Goal: Transaction & Acquisition: Purchase product/service

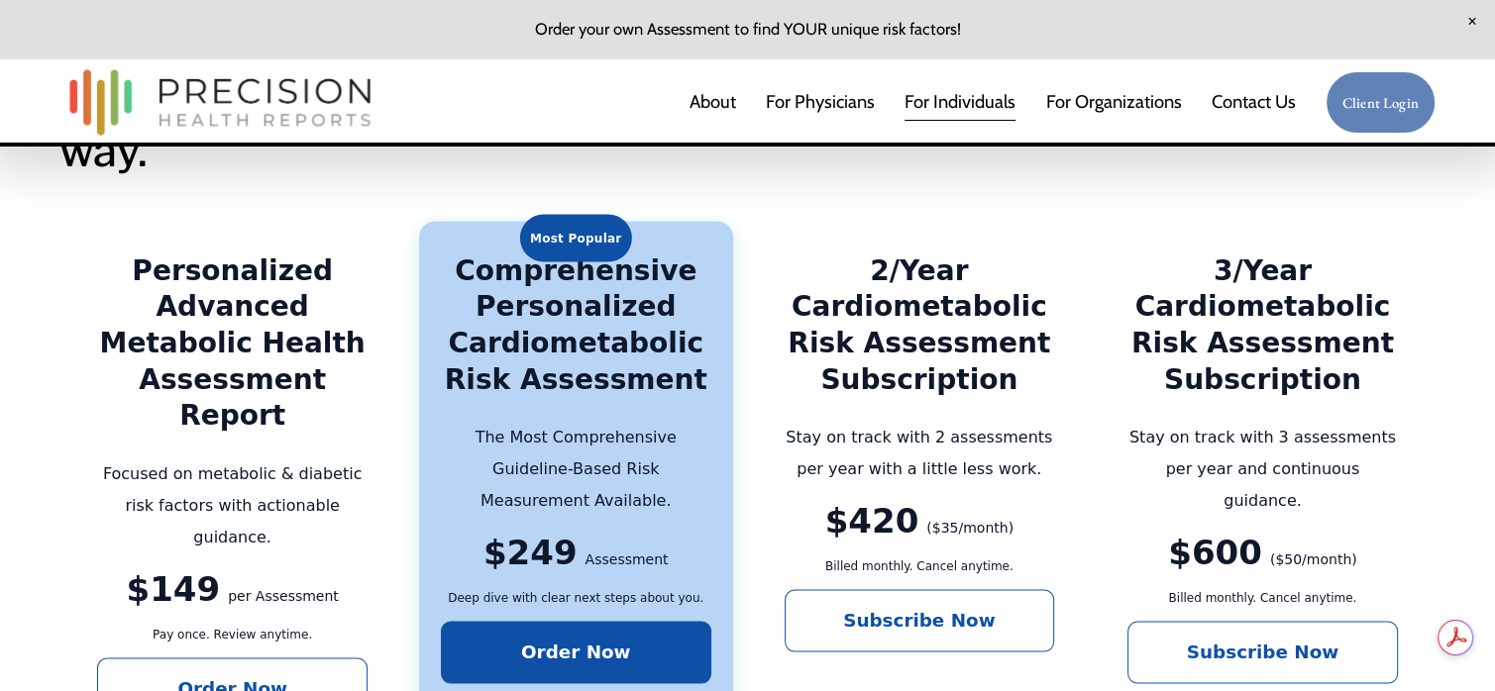
scroll to position [3568, 0]
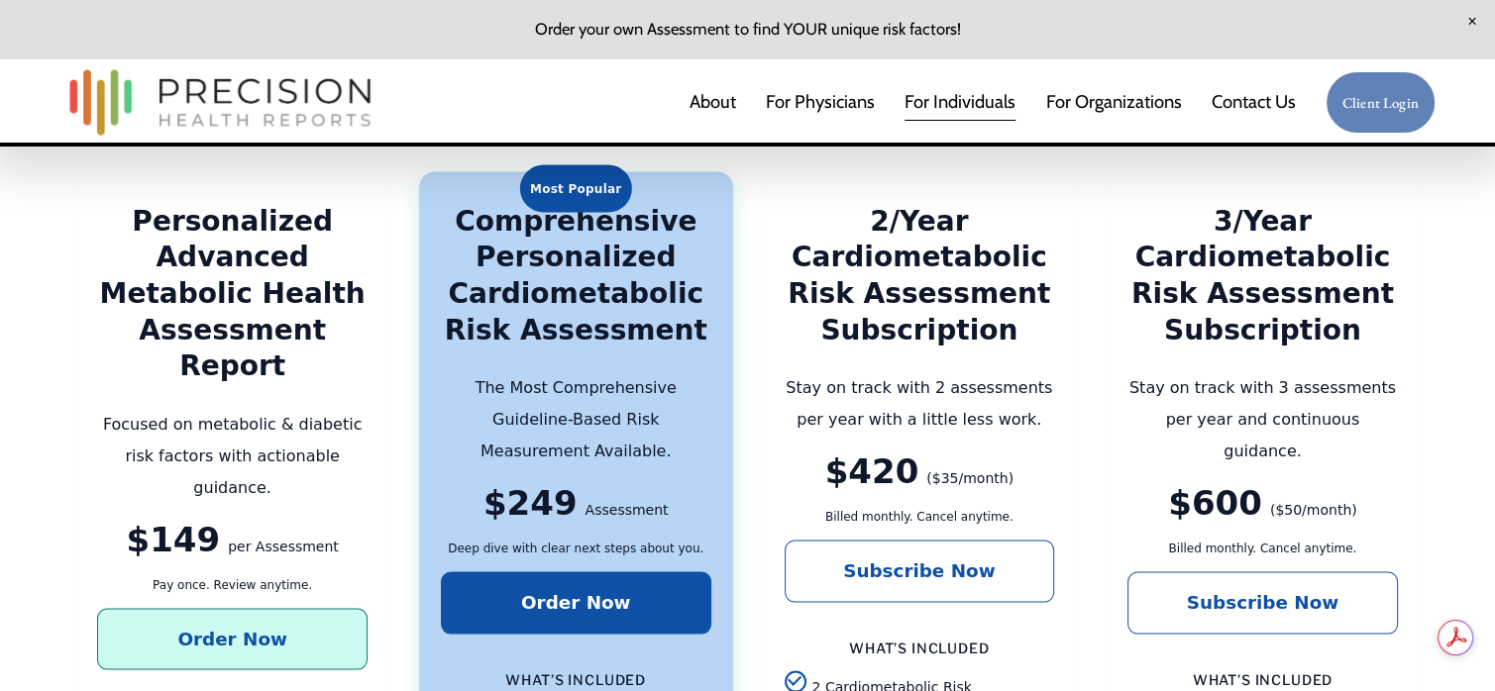
click at [222, 608] on link "Order Now" at bounding box center [232, 639] width 270 height 62
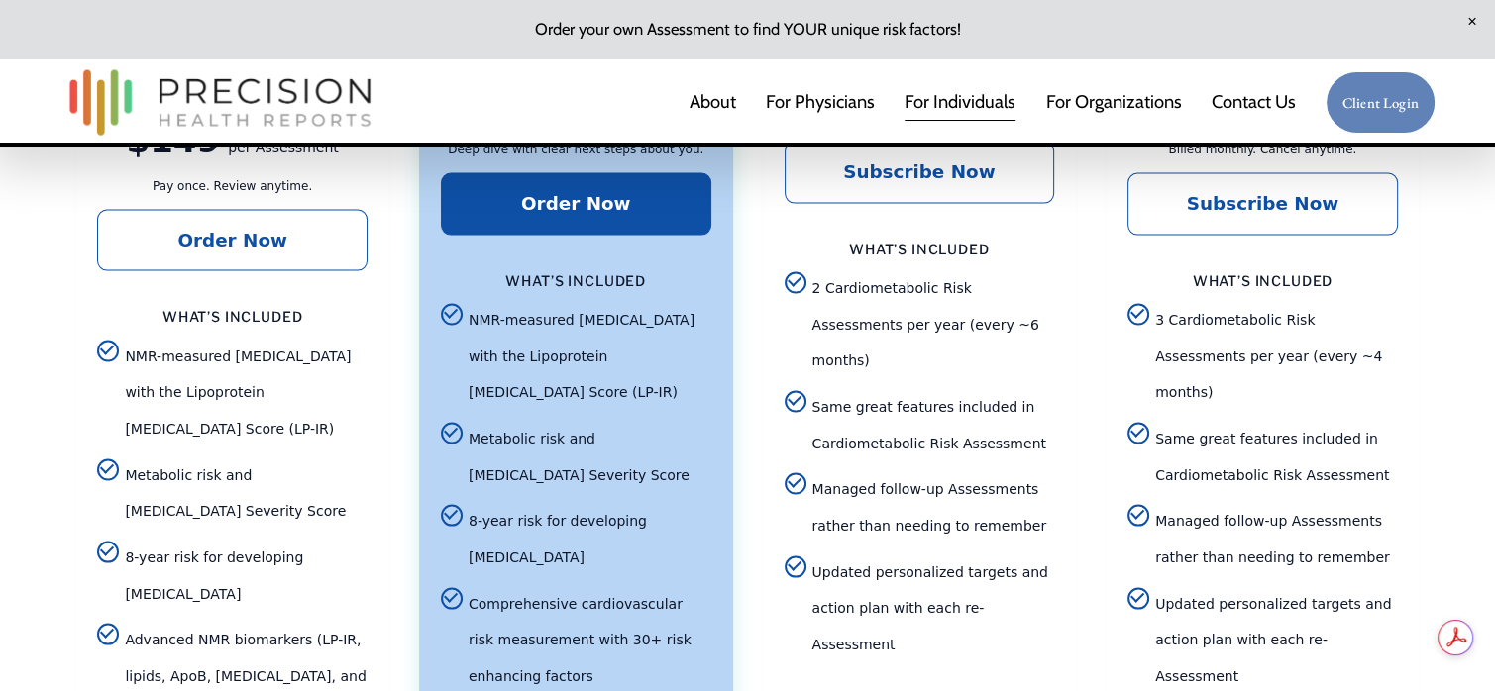
scroll to position [3950, 0]
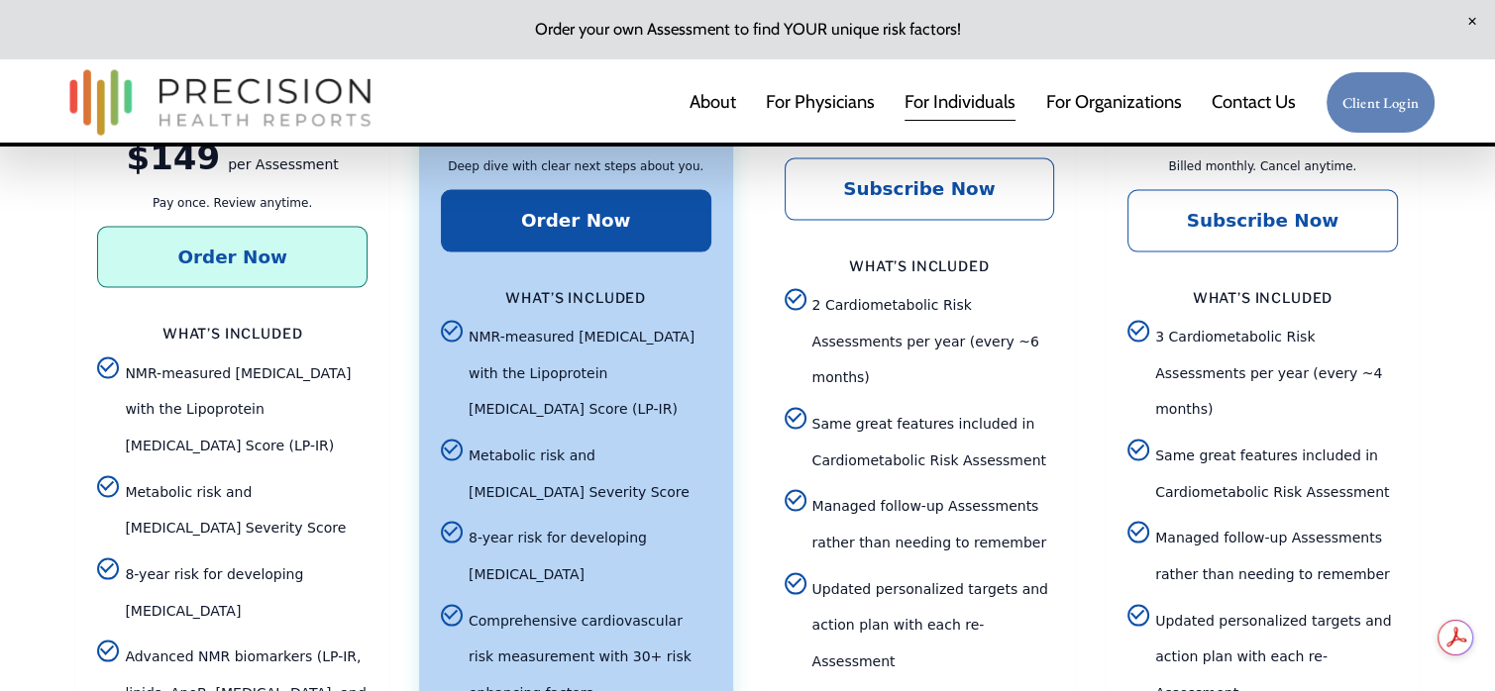
click at [258, 227] on link "Order Now" at bounding box center [232, 258] width 270 height 62
click at [297, 227] on link "Order Now" at bounding box center [232, 258] width 270 height 62
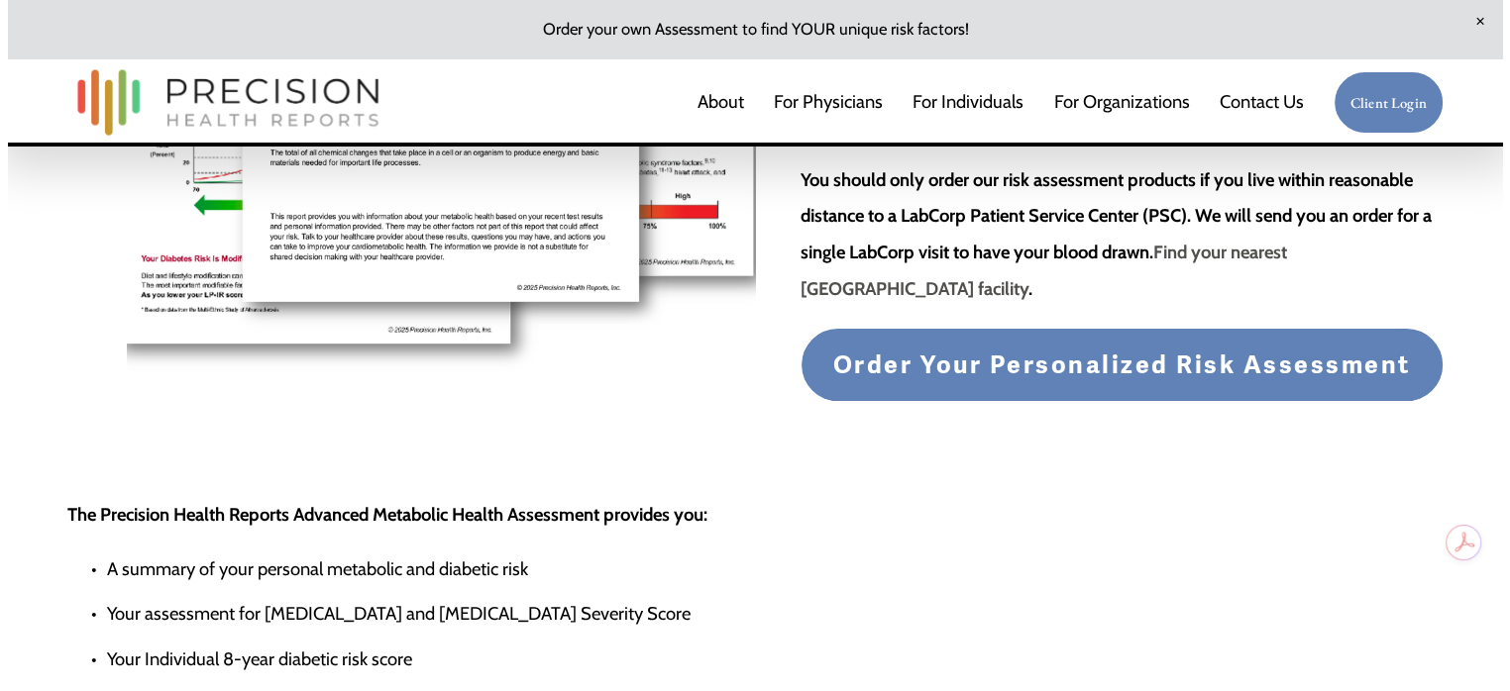
scroll to position [531, 0]
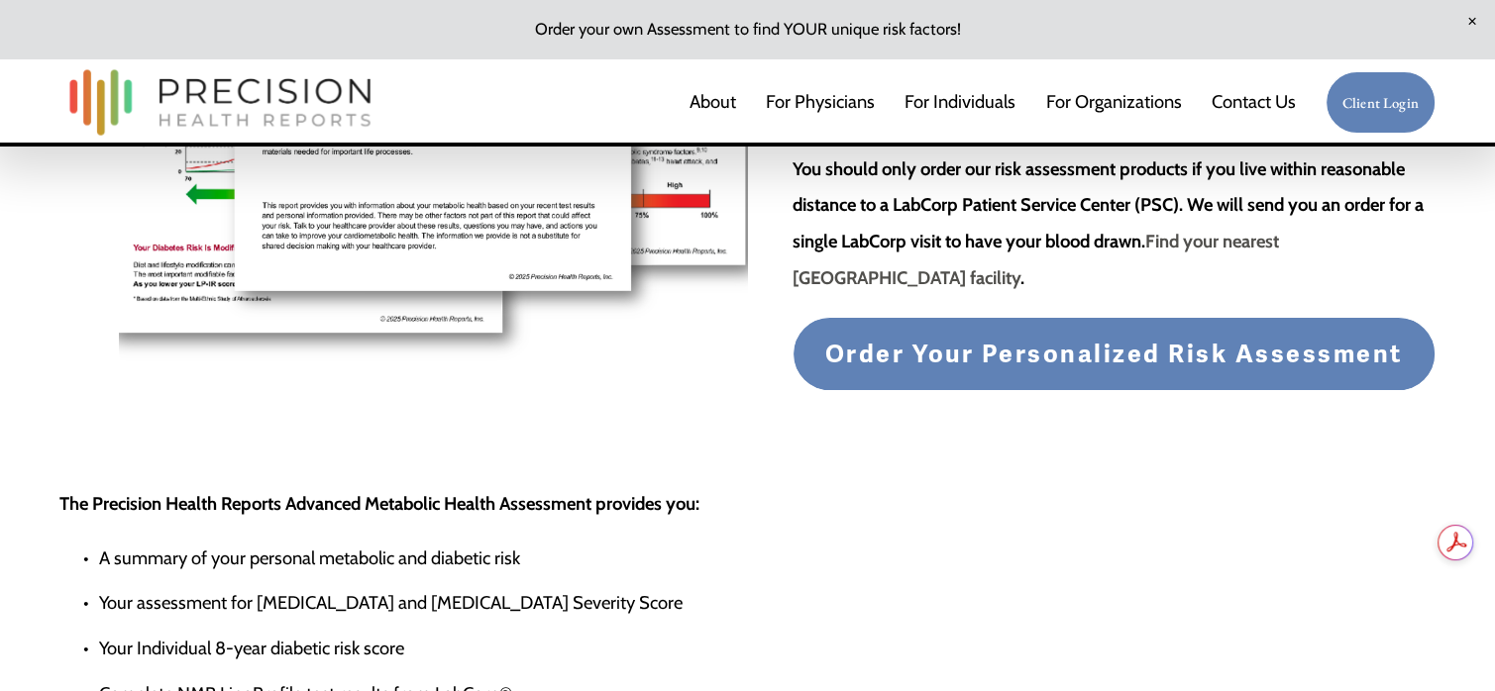
click at [1173, 359] on span "Order Your Personalized Risk Assessment" at bounding box center [1114, 354] width 578 height 31
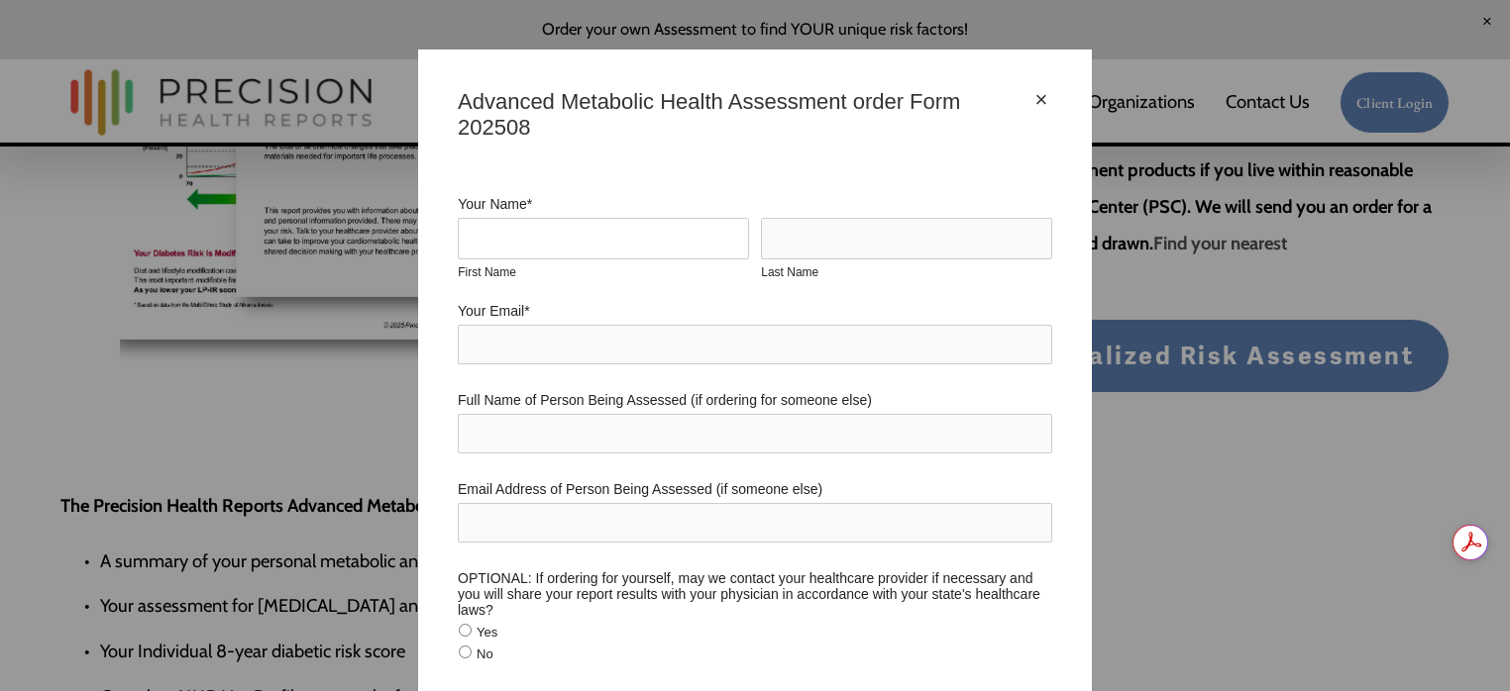
click at [638, 245] on input "First Name" at bounding box center [603, 239] width 291 height 42
type input "[PERSON_NAME]"
type input "[EMAIL_ADDRESS][DOMAIN_NAME]"
click at [515, 453] on input "Full Name of Person Being Assessed (if ordering for someone else)" at bounding box center [755, 434] width 594 height 40
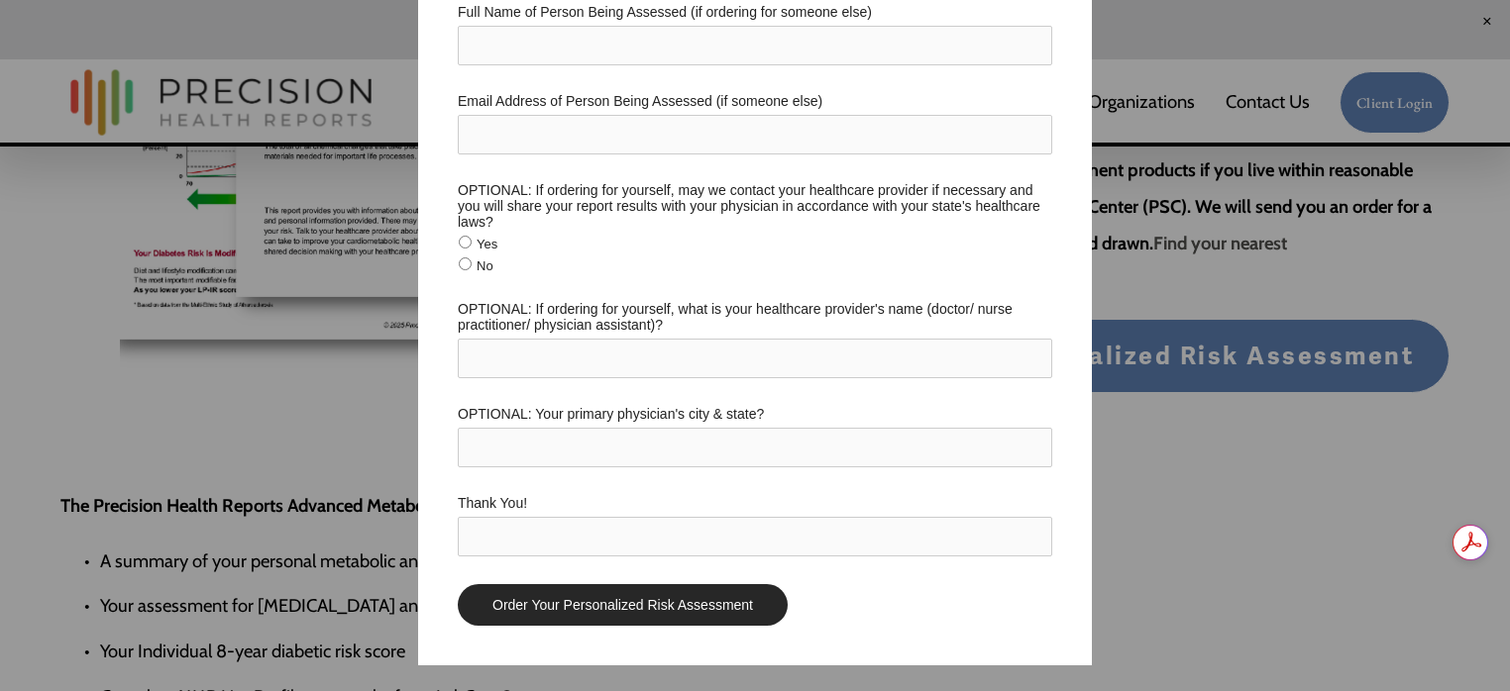
scroll to position [402, 0]
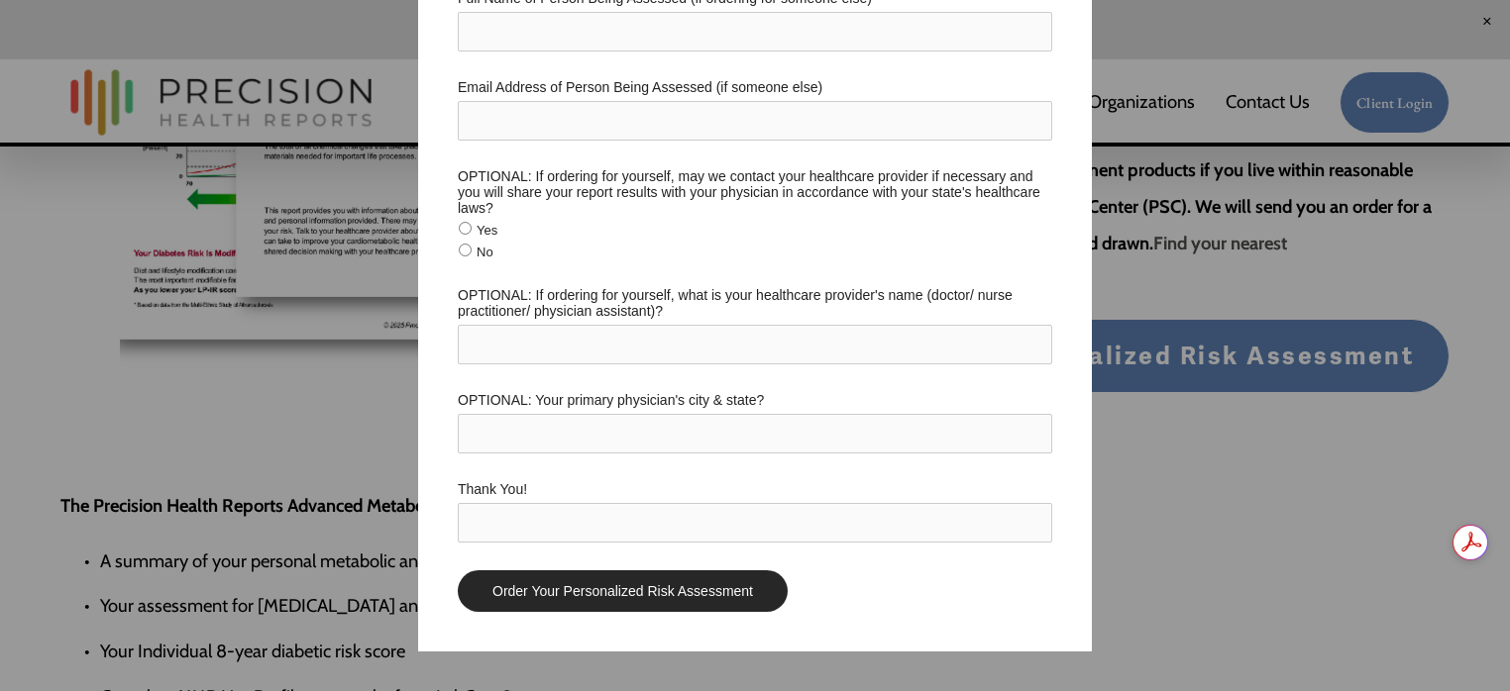
click at [460, 257] on input "No" at bounding box center [465, 250] width 13 height 13
radio input "true"
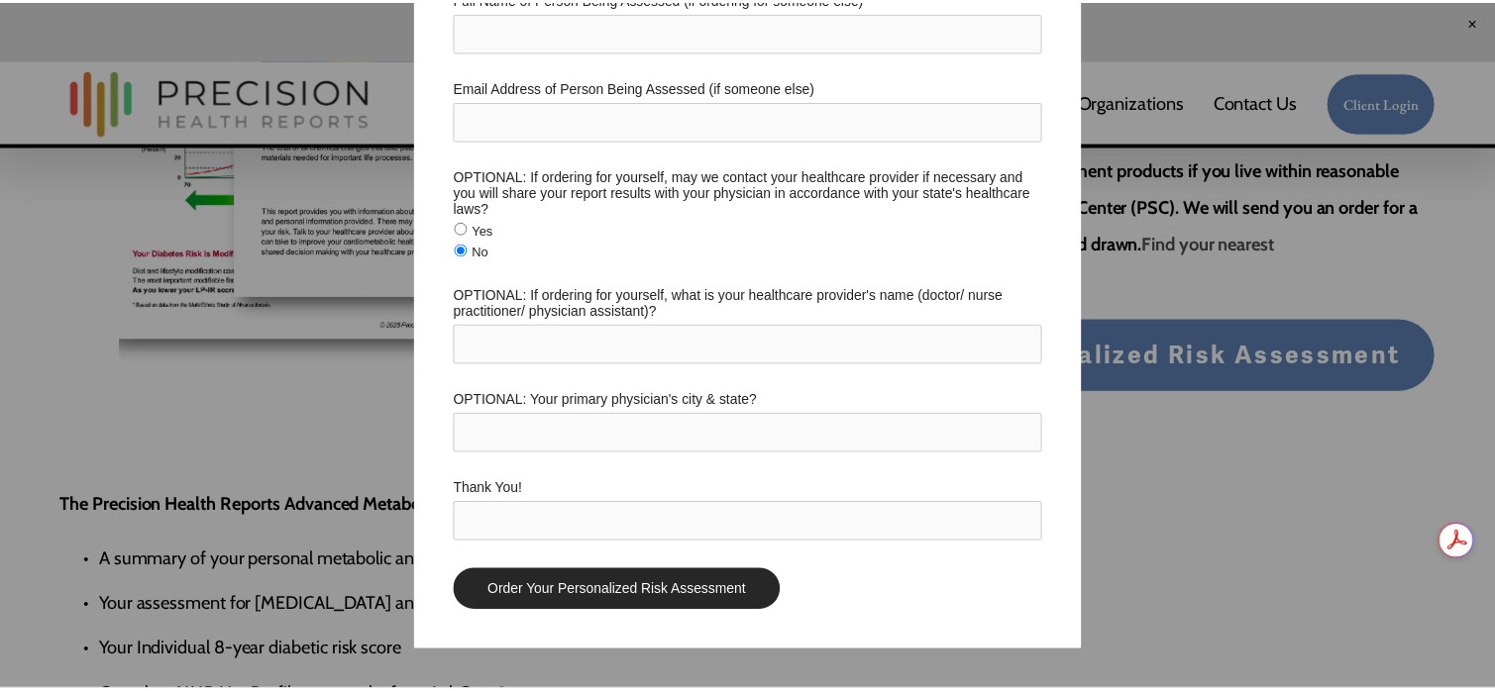
scroll to position [417, 0]
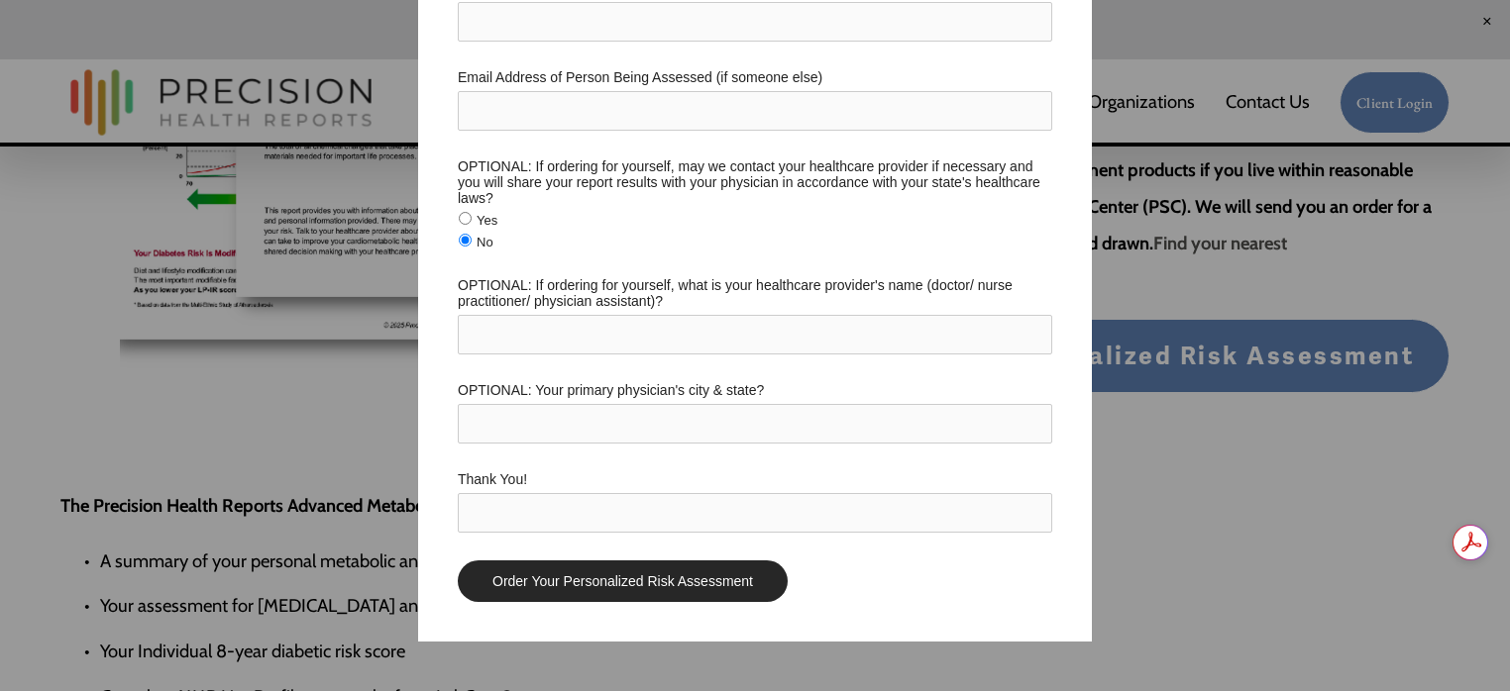
click at [668, 568] on input "Order Your Personalized Risk Assessment" at bounding box center [623, 582] width 330 height 42
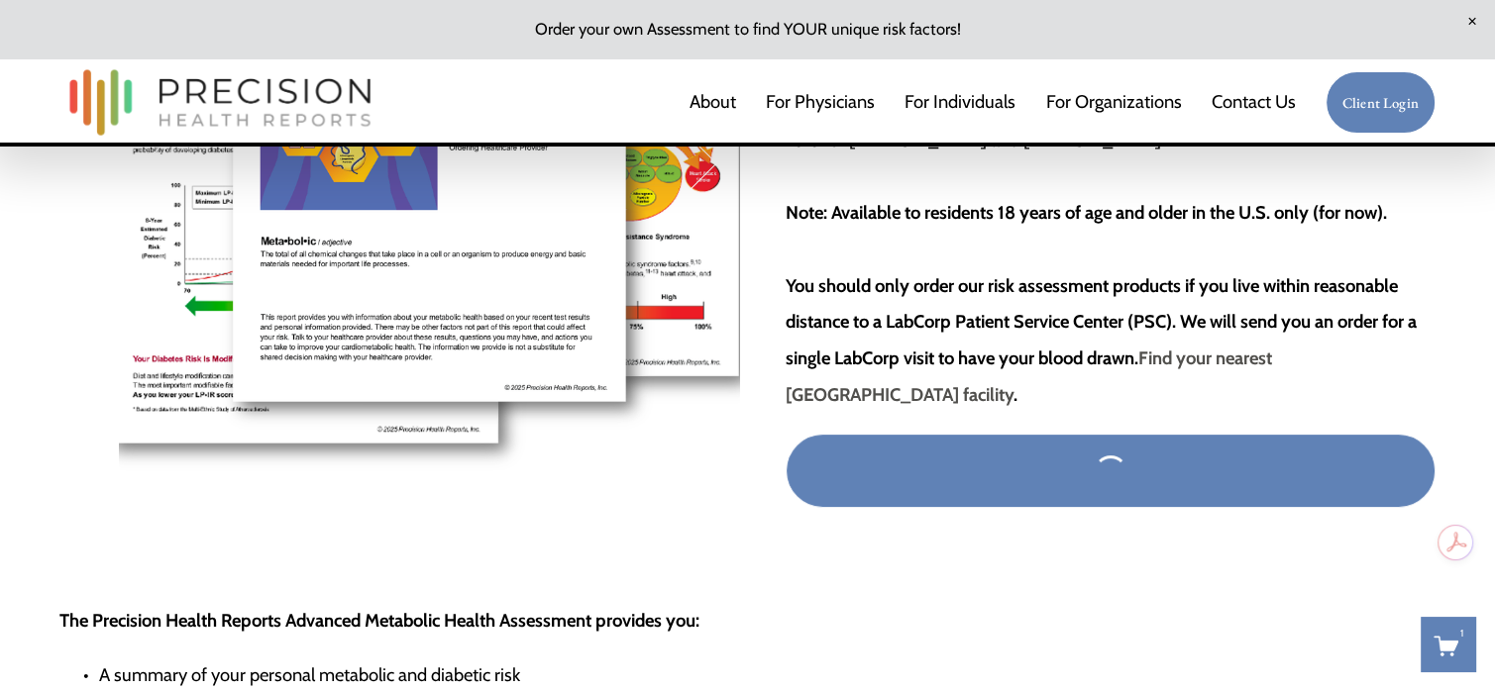
scroll to position [399, 0]
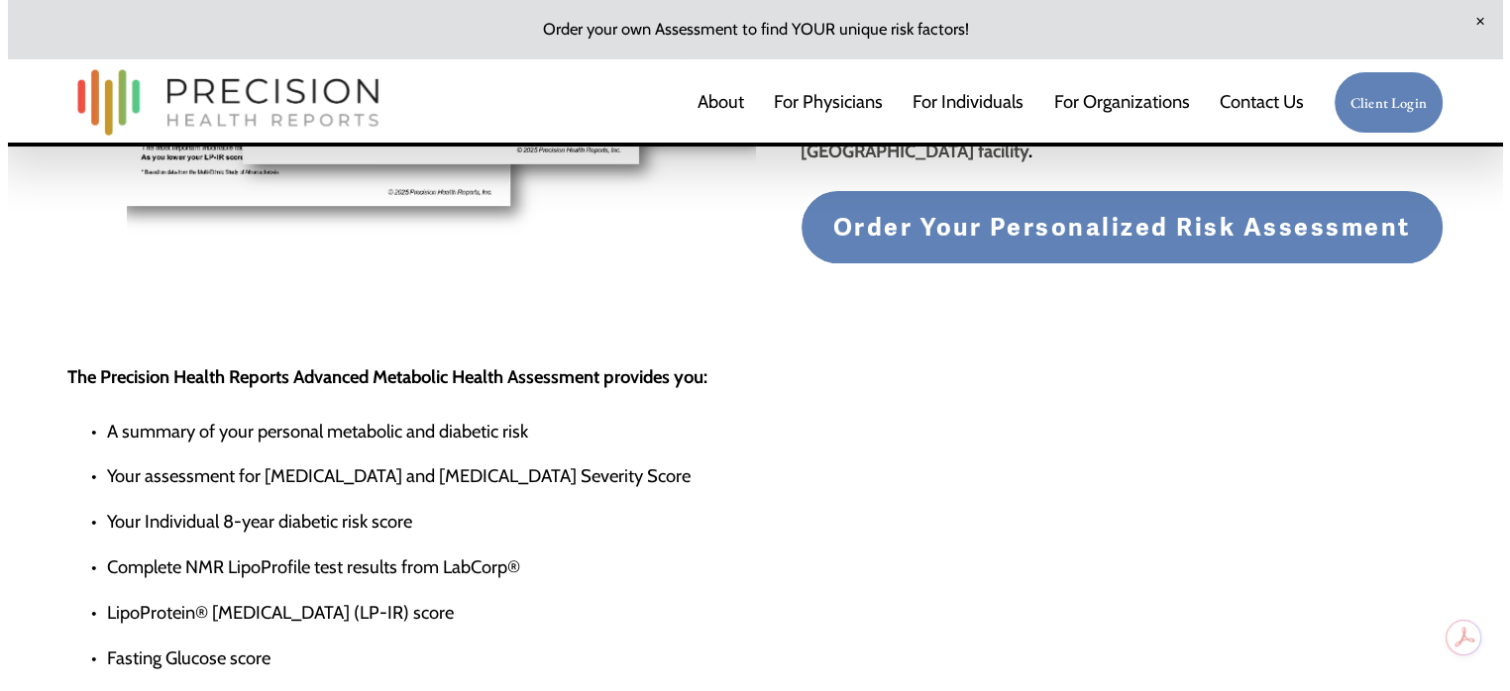
scroll to position [661, 0]
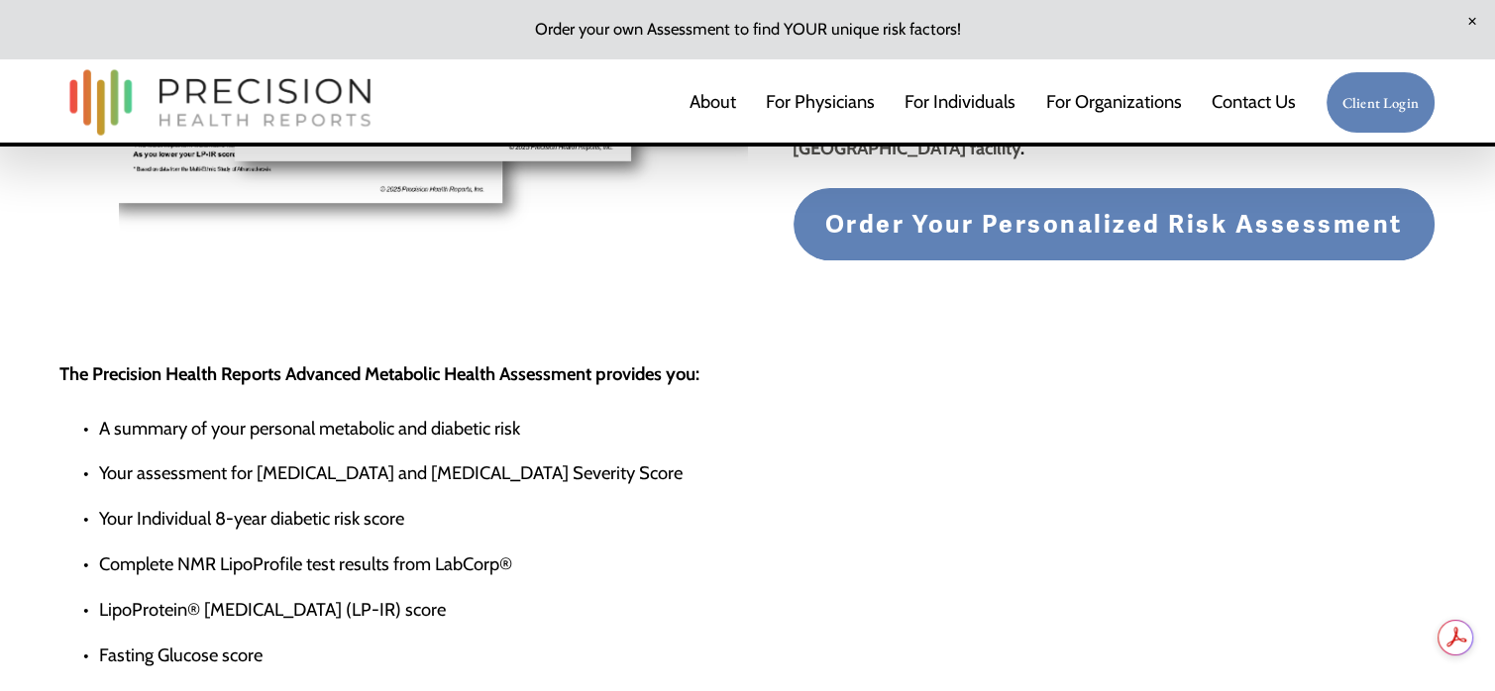
click at [1213, 237] on span "Order Your Personalized Risk Assessment" at bounding box center [1114, 224] width 578 height 31
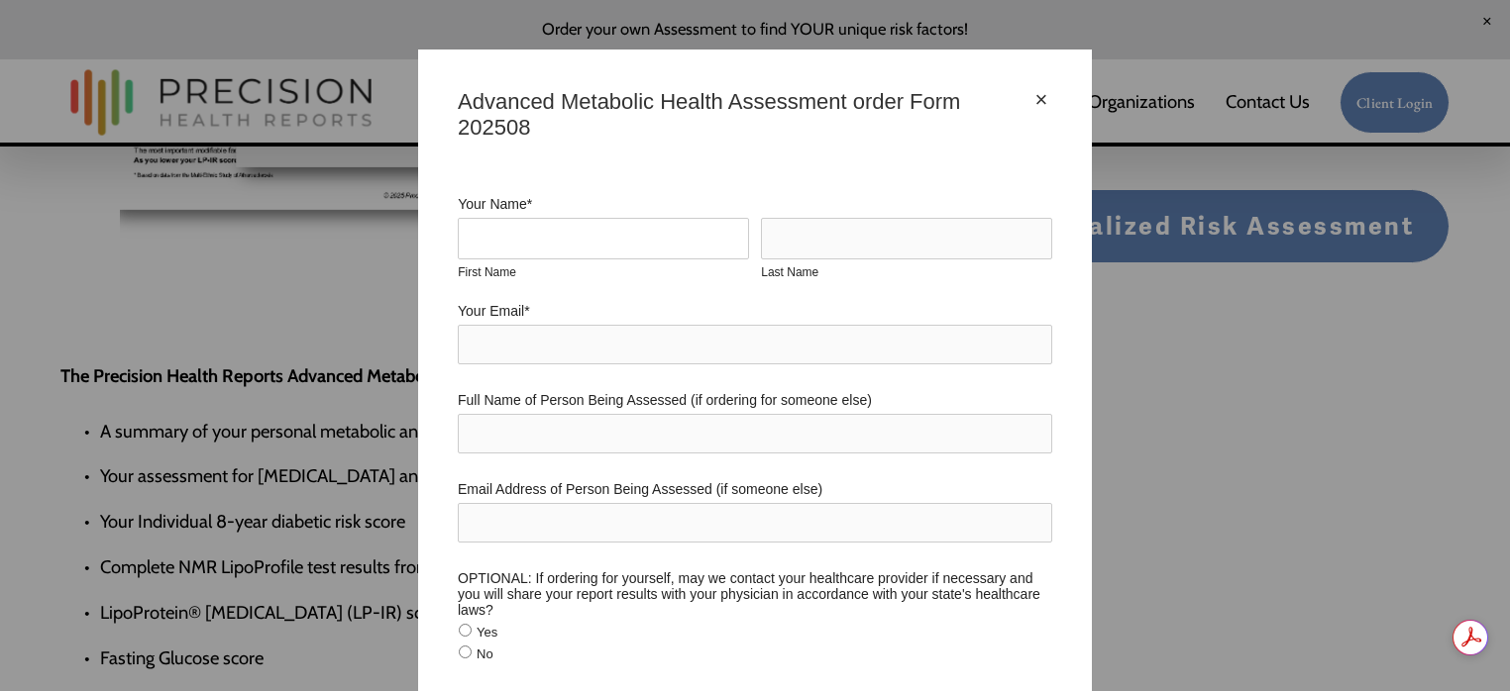
click at [670, 243] on input "First Name" at bounding box center [603, 239] width 291 height 42
type input "[PERSON_NAME]"
type input "[EMAIL_ADDRESS][DOMAIN_NAME]"
click at [459, 655] on input "No" at bounding box center [465, 652] width 13 height 13
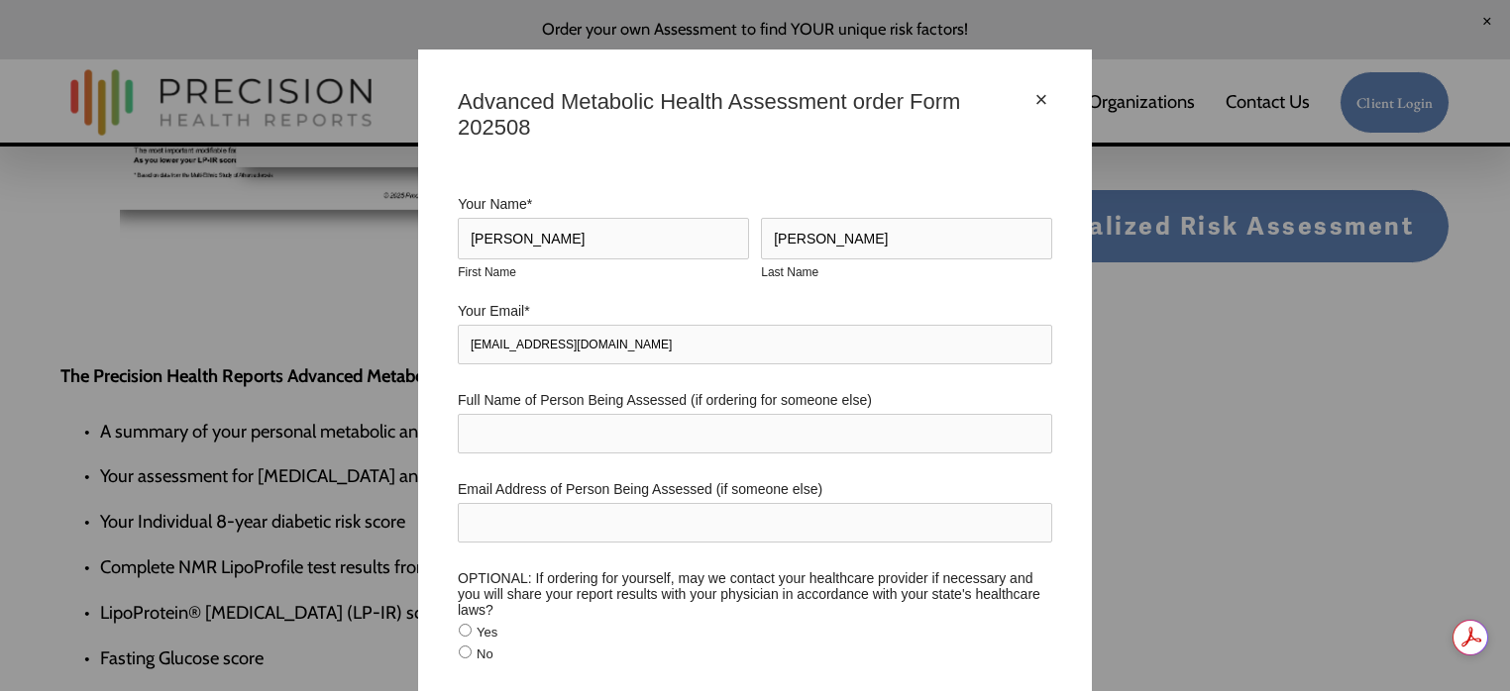
radio input "true"
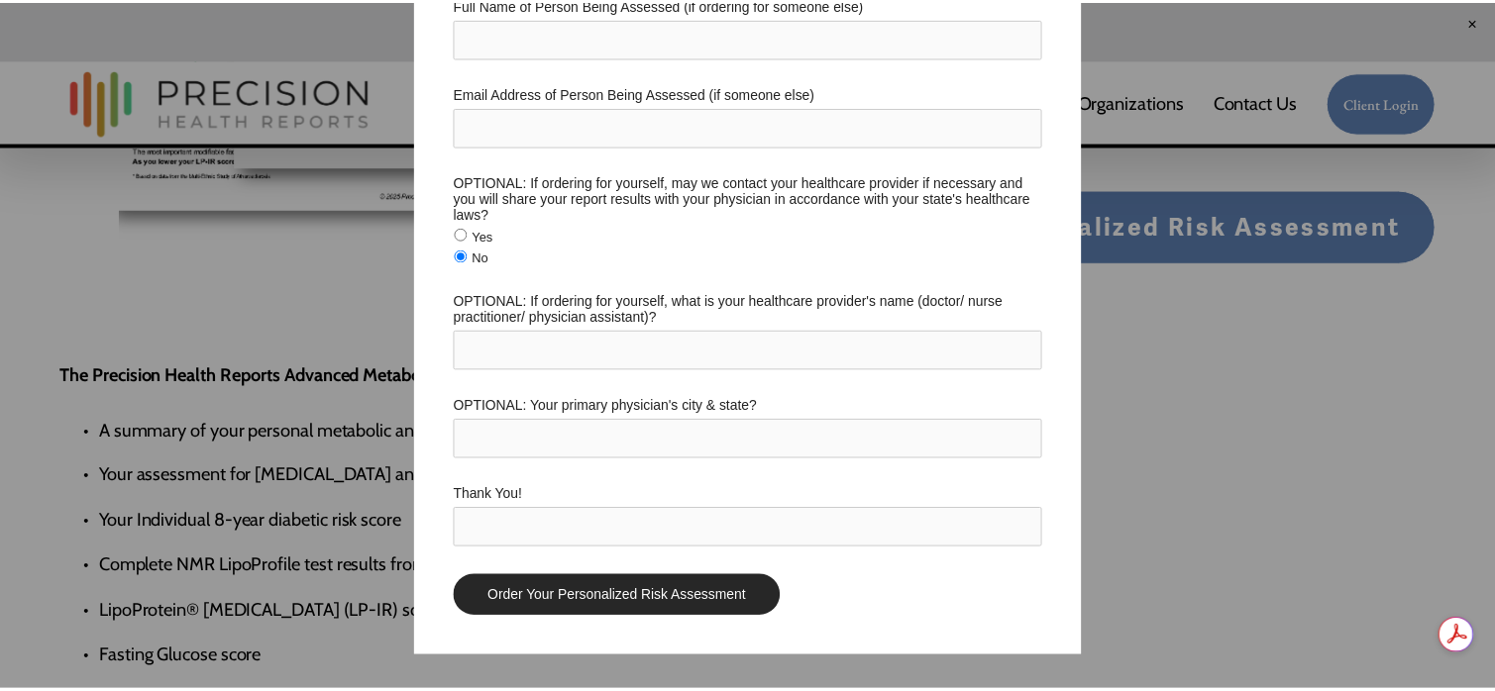
scroll to position [416, 0]
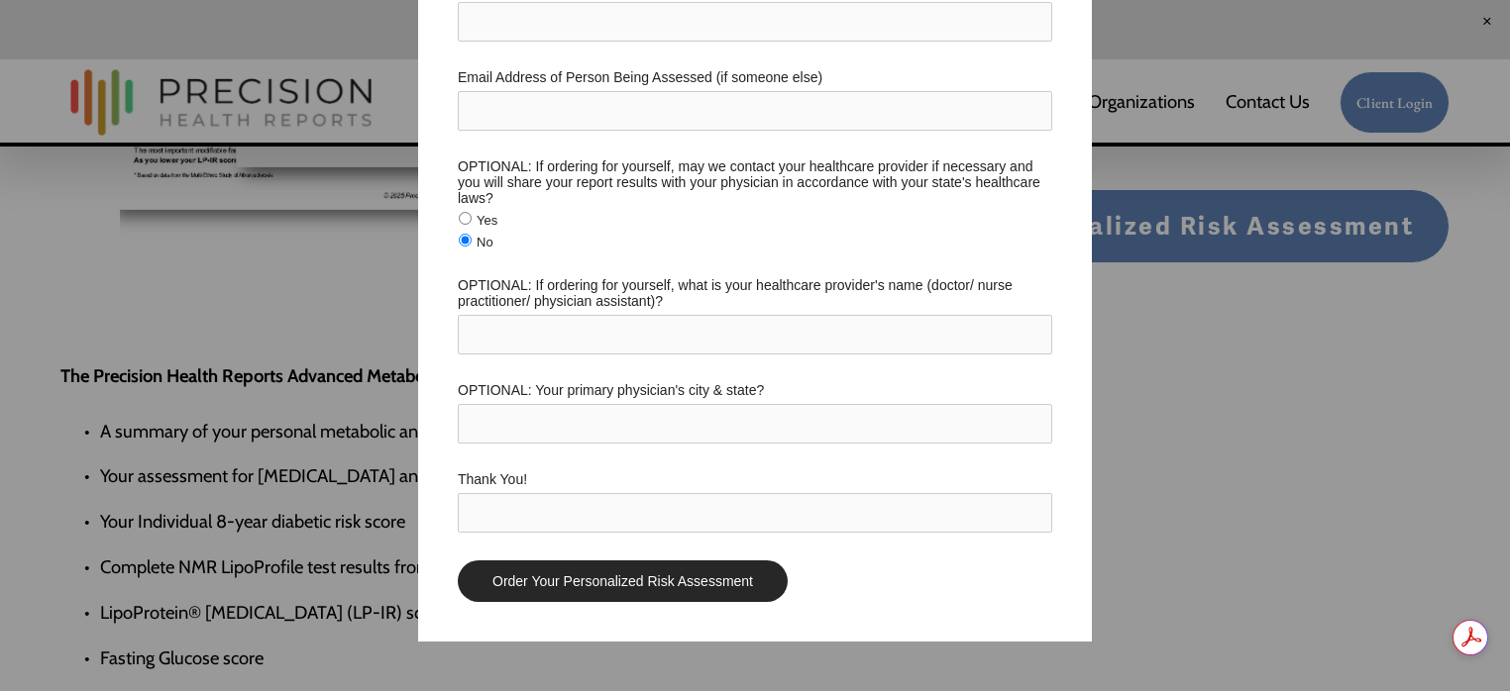
click at [653, 590] on input "Order Your Personalized Risk Assessment" at bounding box center [623, 582] width 330 height 42
